Goal: Transaction & Acquisition: Purchase product/service

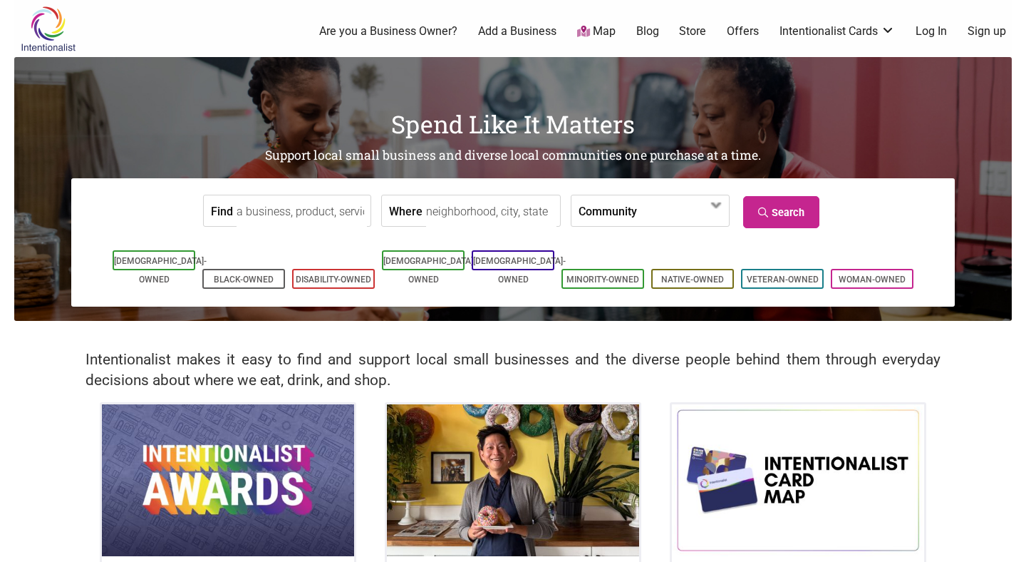
click at [314, 217] on input "Find" at bounding box center [302, 211] width 130 height 32
click at [316, 251] on div "Cafe Weekend" at bounding box center [301, 243] width 116 height 27
type input "Cafe Weekend"
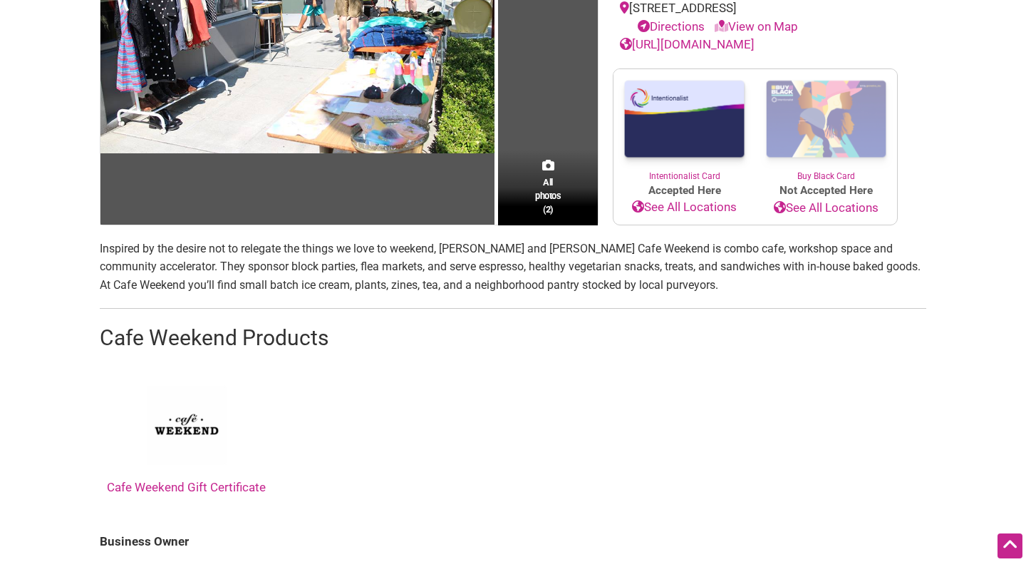
scroll to position [257, 0]
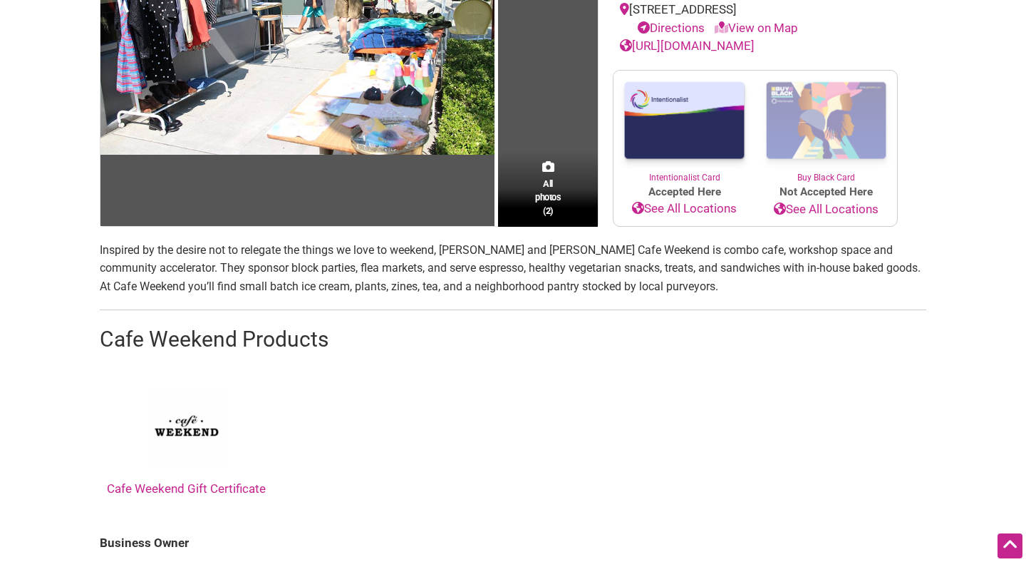
click at [190, 430] on img at bounding box center [186, 426] width 107 height 107
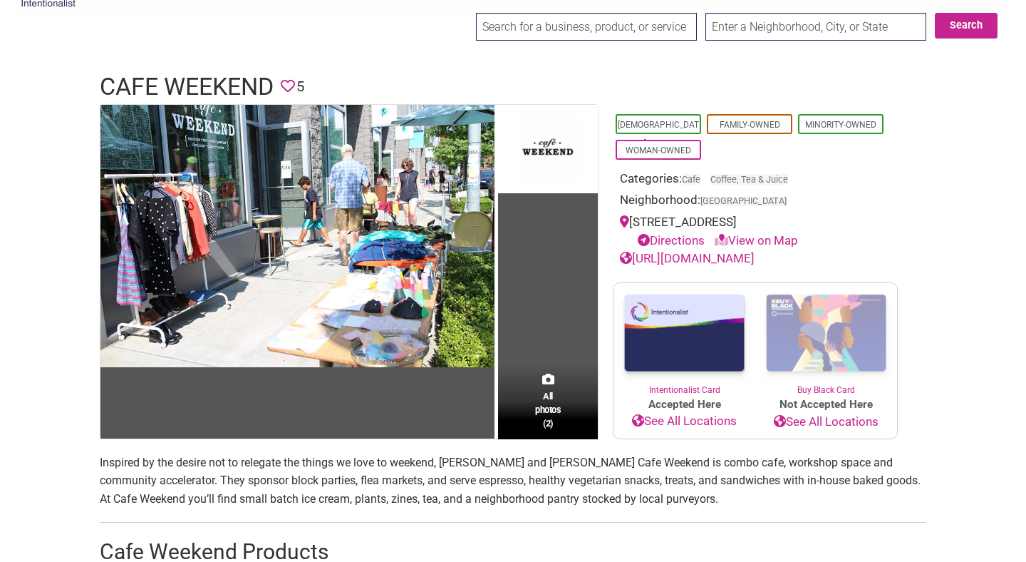
scroll to position [29, 0]
